Goal: Task Accomplishment & Management: Manage account settings

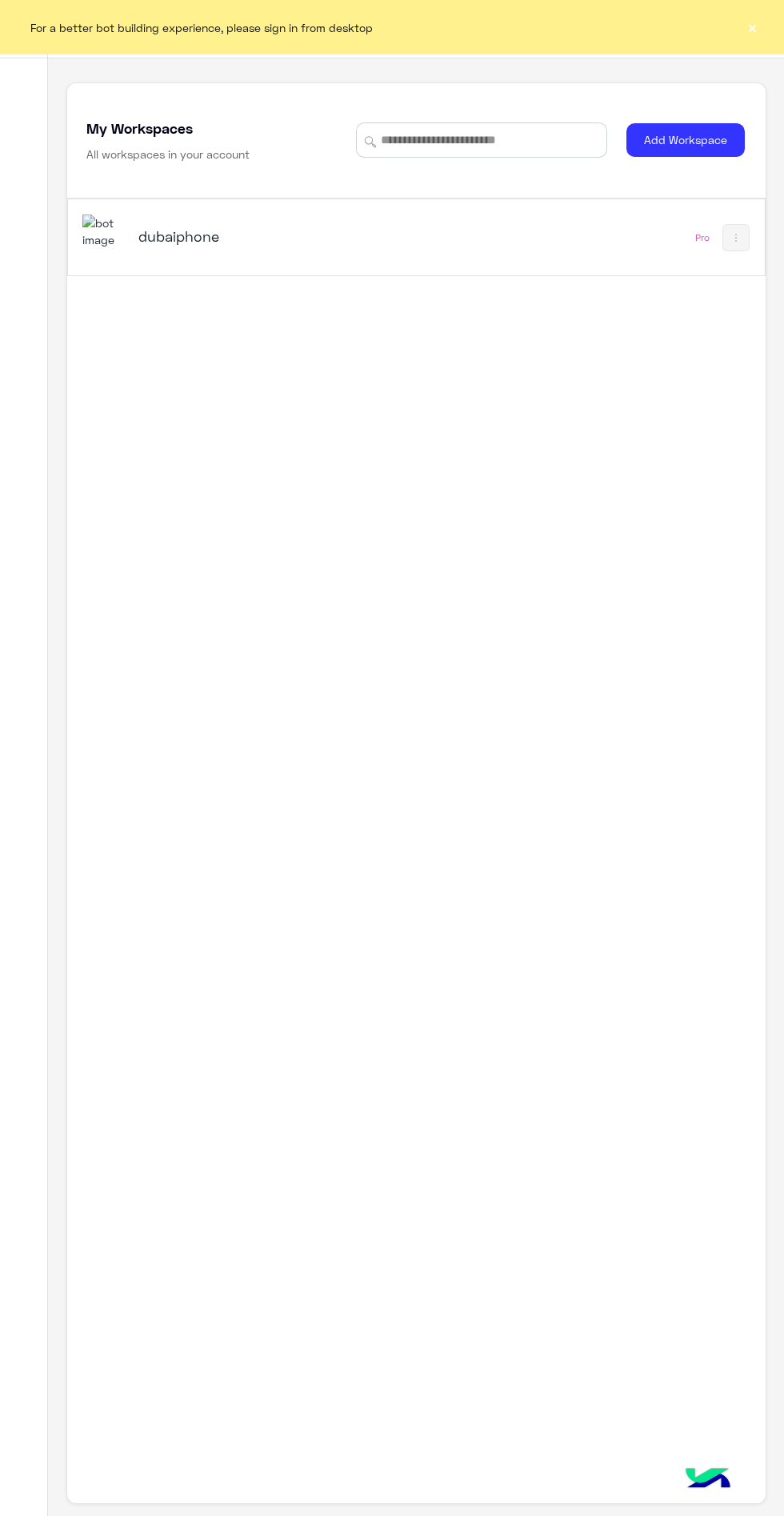
click at [186, 245] on h5 "dubaiphone" at bounding box center [258, 236] width 240 height 19
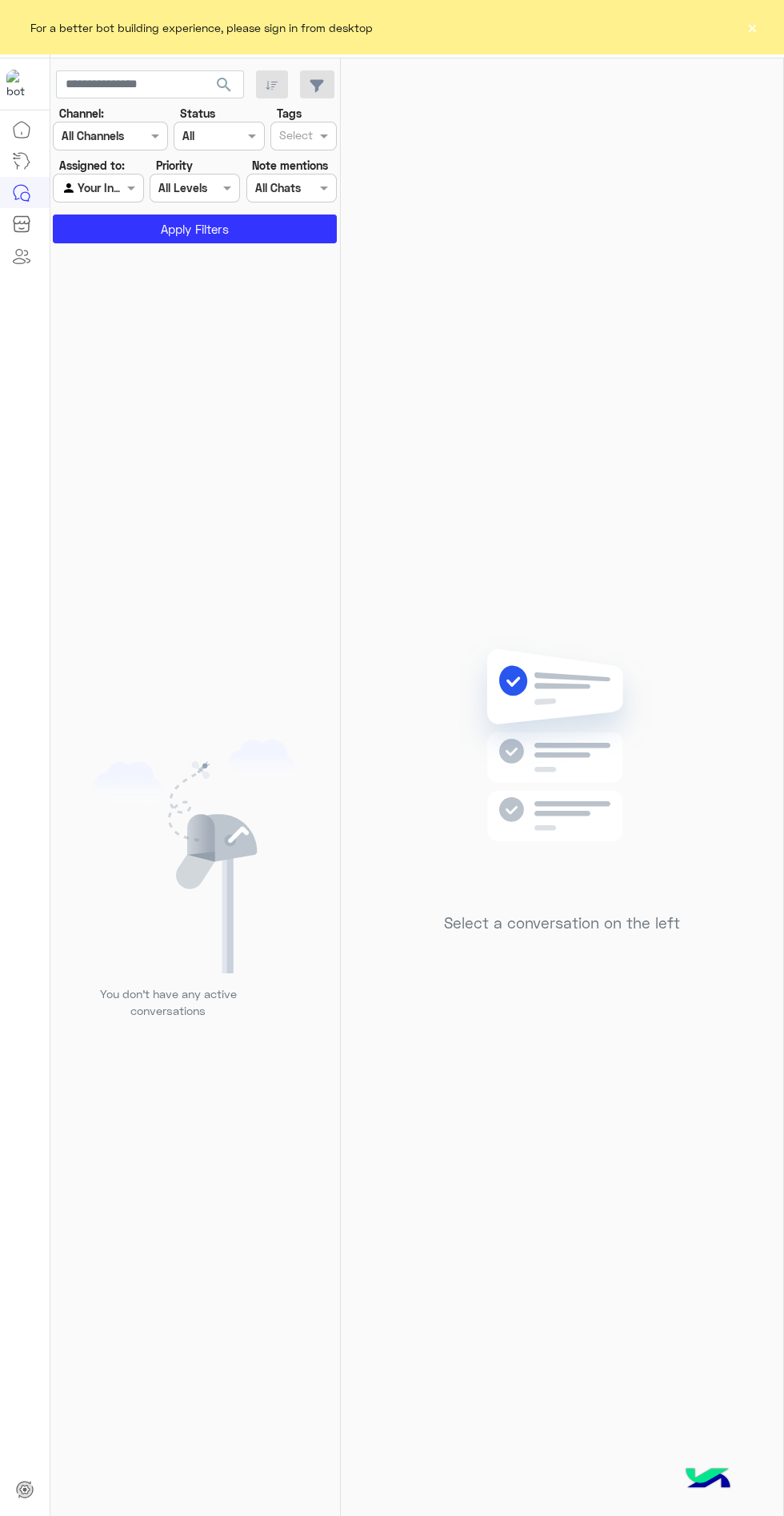
click at [746, 33] on button "×" at bounding box center [752, 27] width 16 height 16
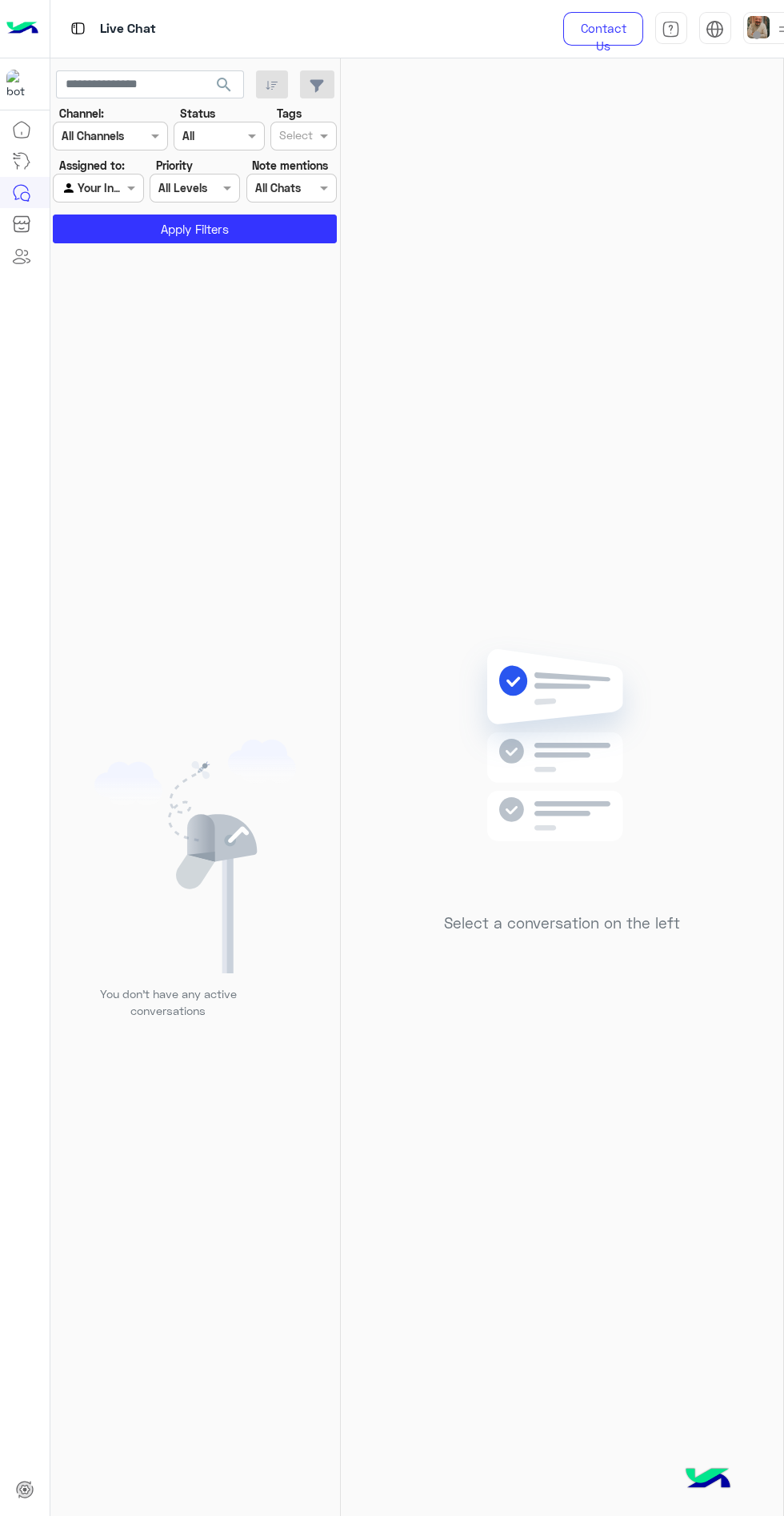
click at [717, 31] on img at bounding box center [715, 29] width 19 height 19
click at [756, 34] on span at bounding box center [757, 34] width 8 height 8
click at [707, 115] on label "Online" at bounding box center [672, 121] width 174 height 29
